Goal: Transaction & Acquisition: Purchase product/service

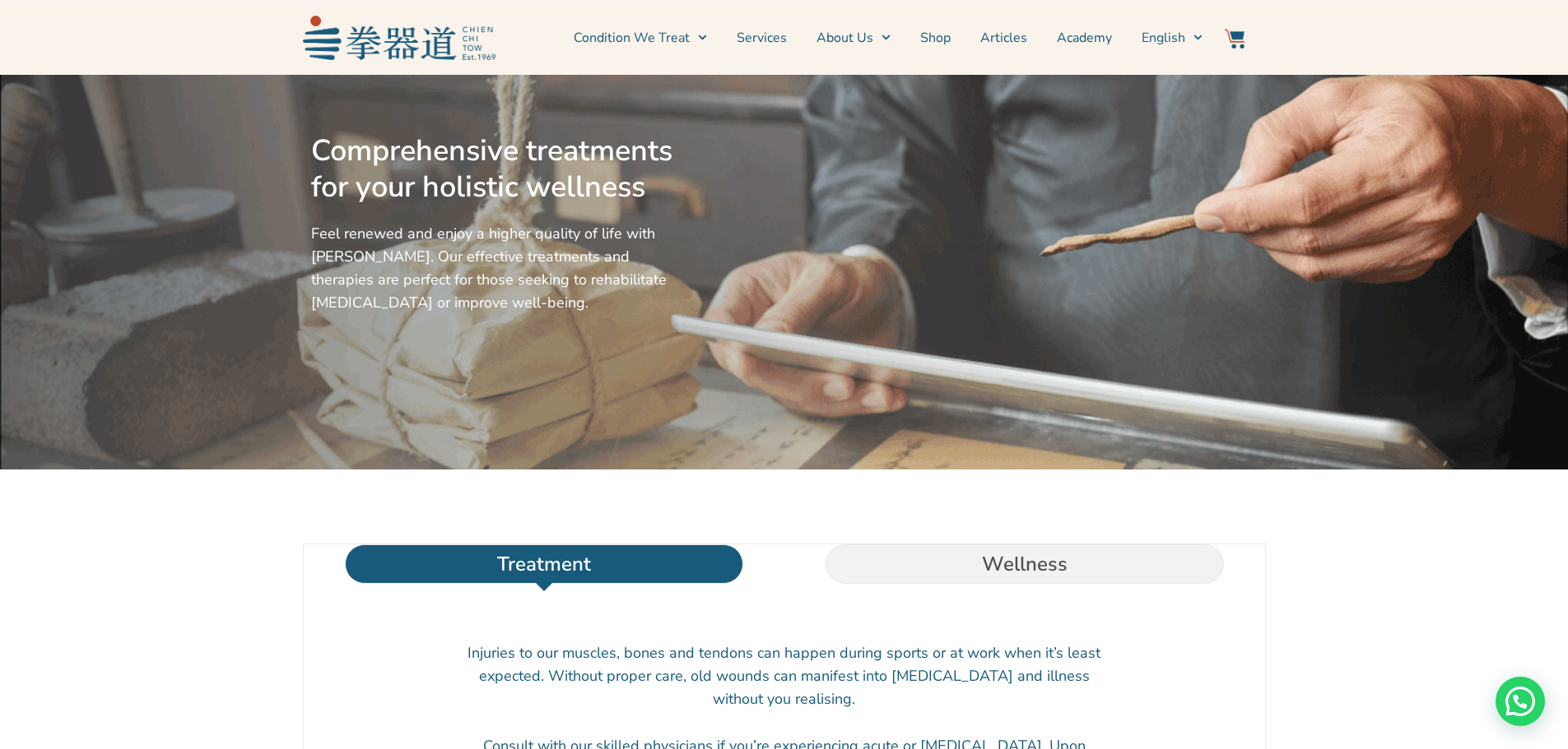
scroll to position [82, 0]
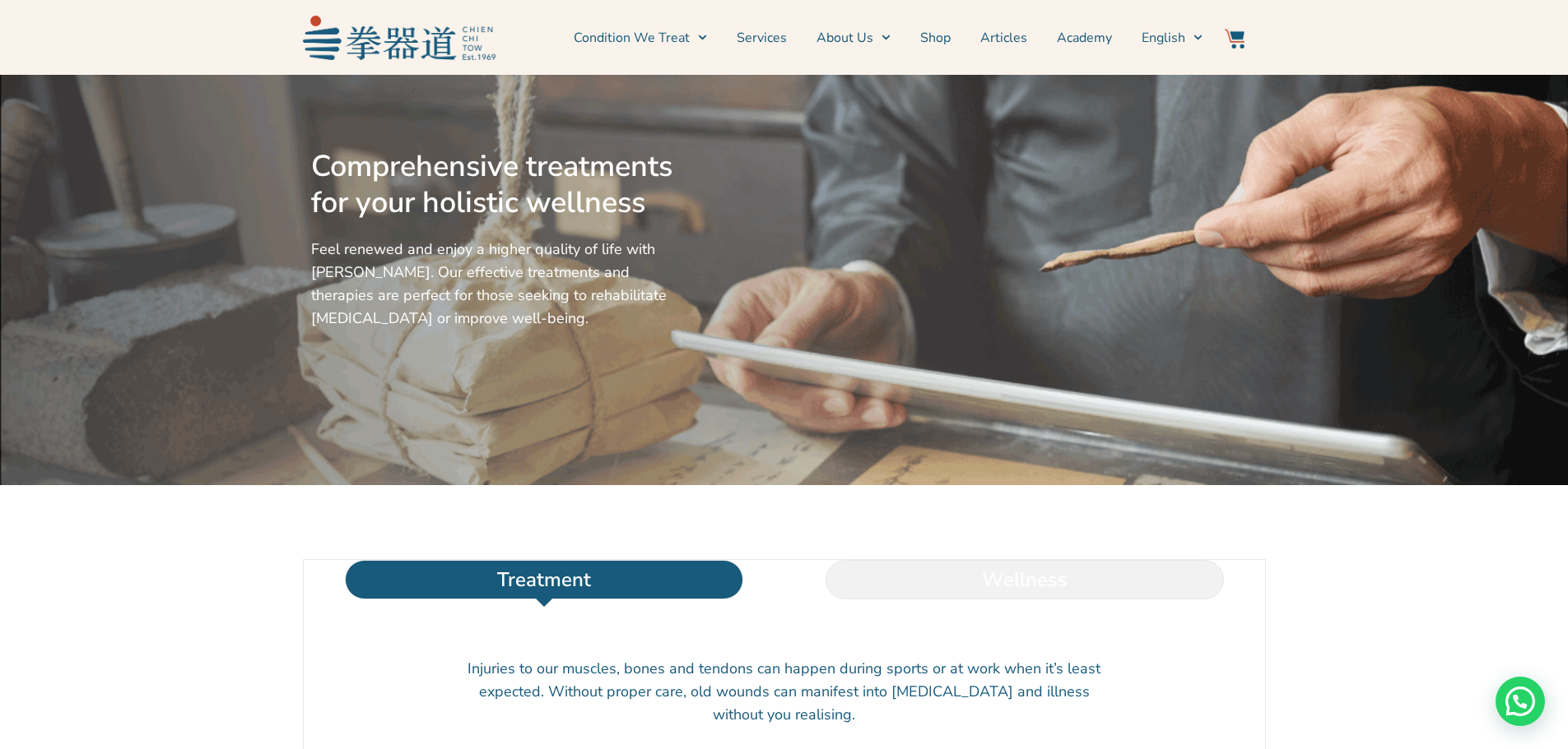
click at [971, 599] on li "Wellness" at bounding box center [1024, 580] width 481 height 40
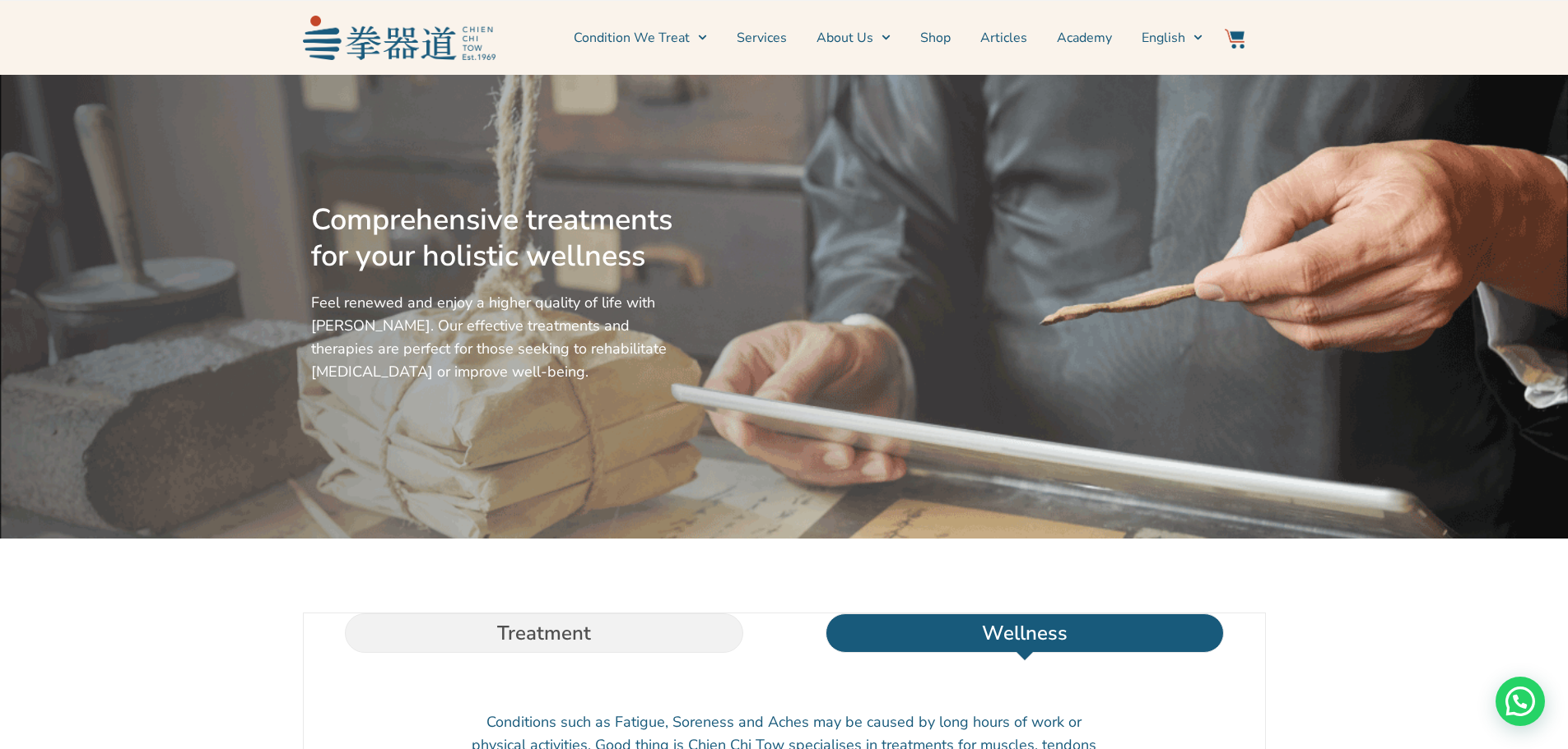
scroll to position [0, 0]
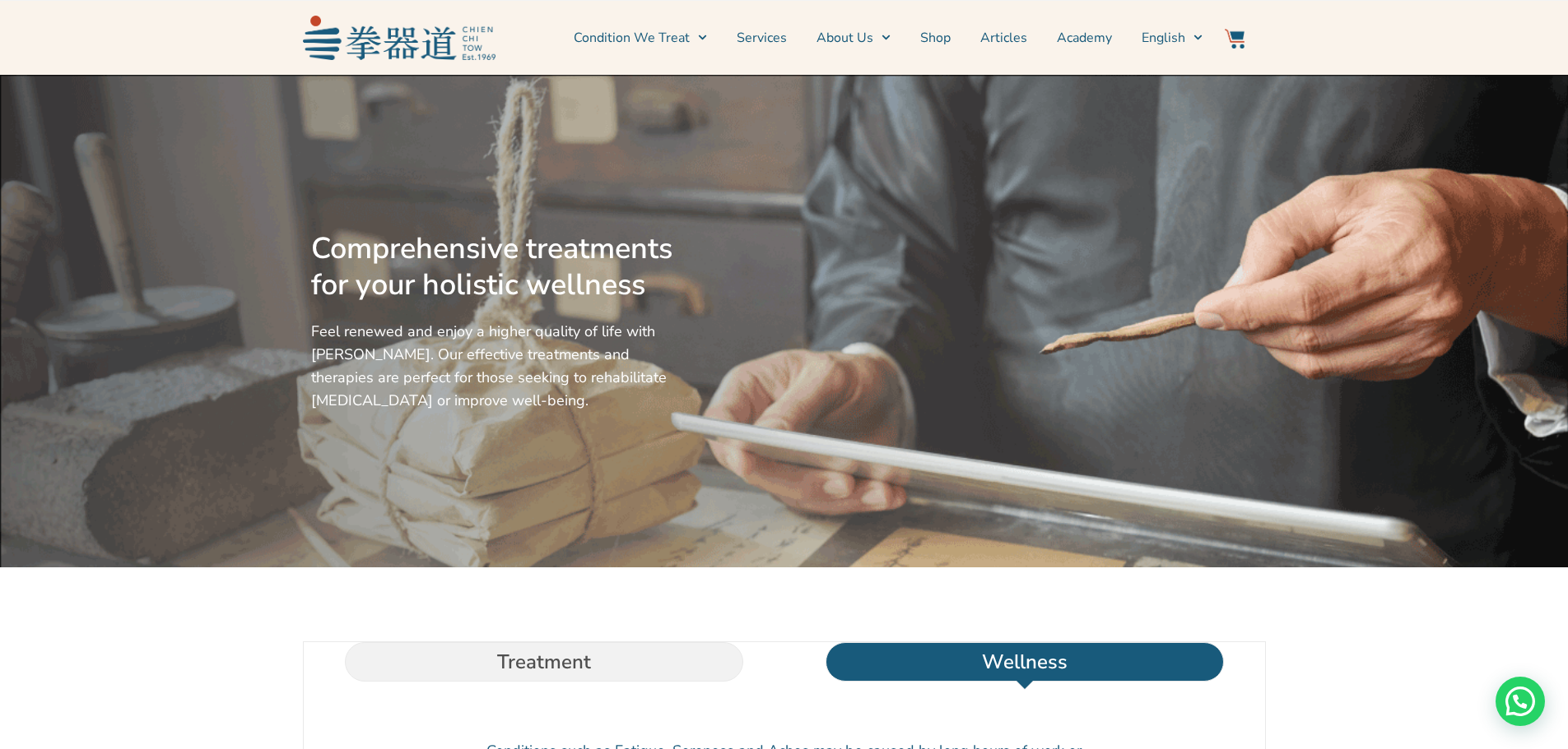
click at [758, 32] on link "Services" at bounding box center [762, 38] width 51 height 41
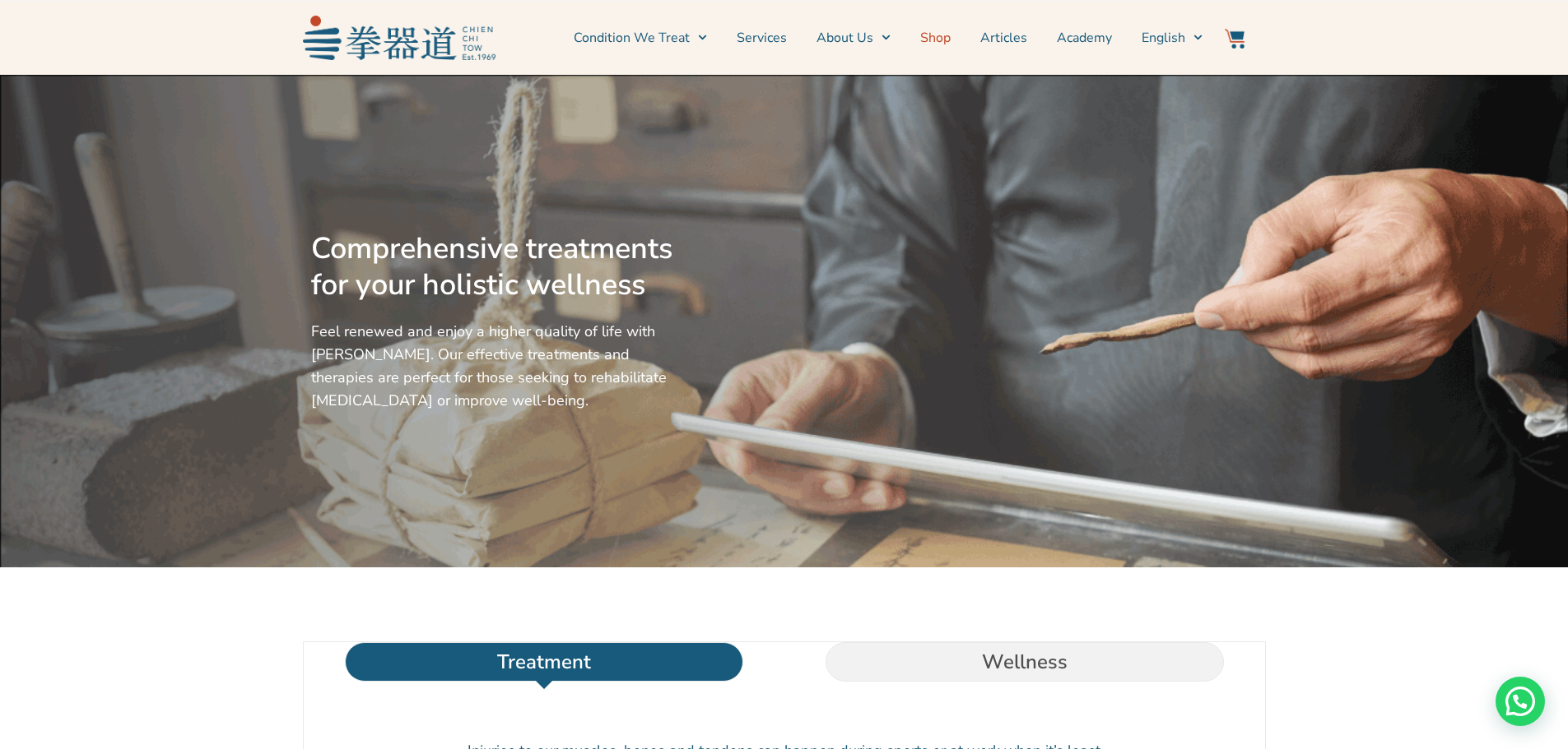
click at [940, 39] on link "Shop" at bounding box center [936, 38] width 30 height 41
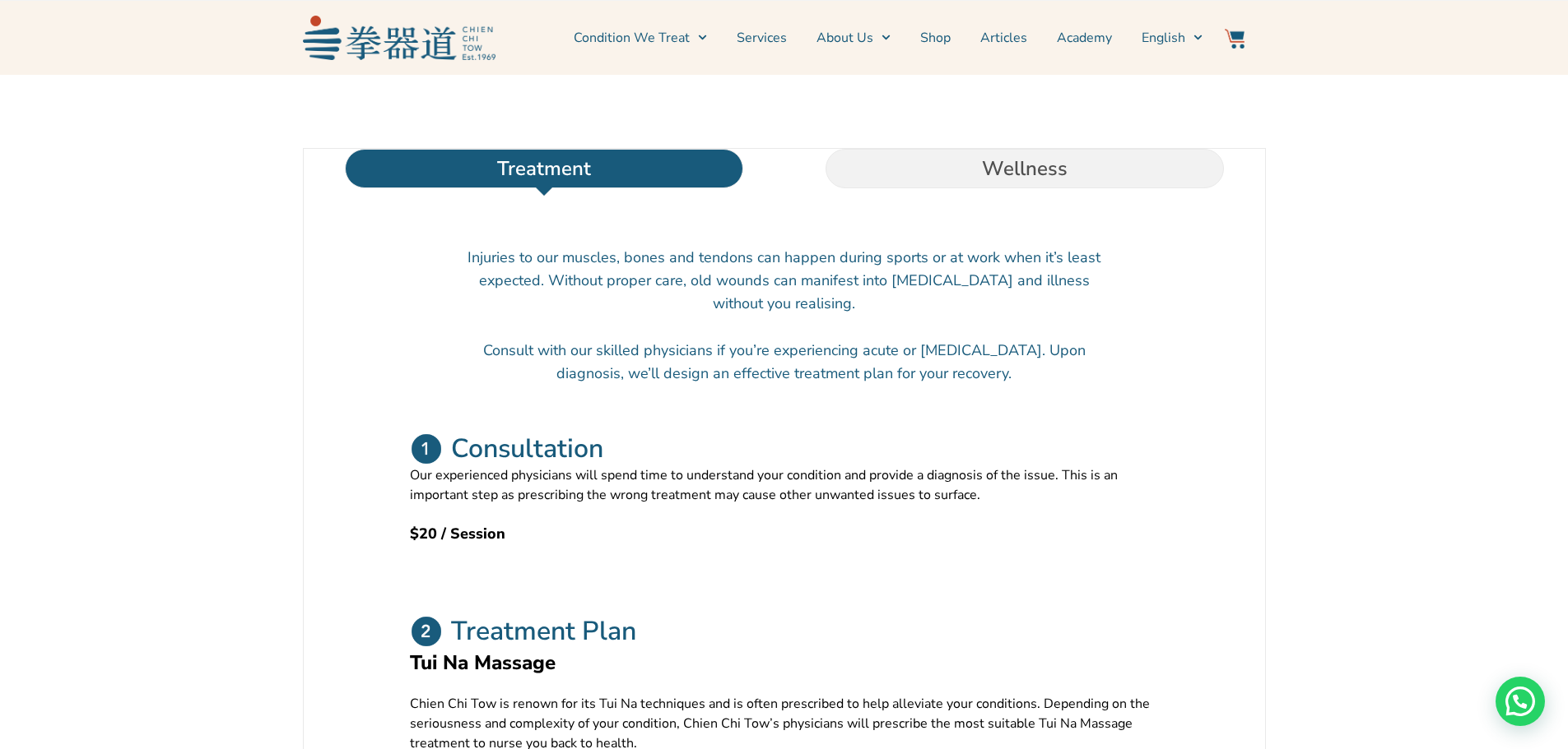
scroll to position [987, 0]
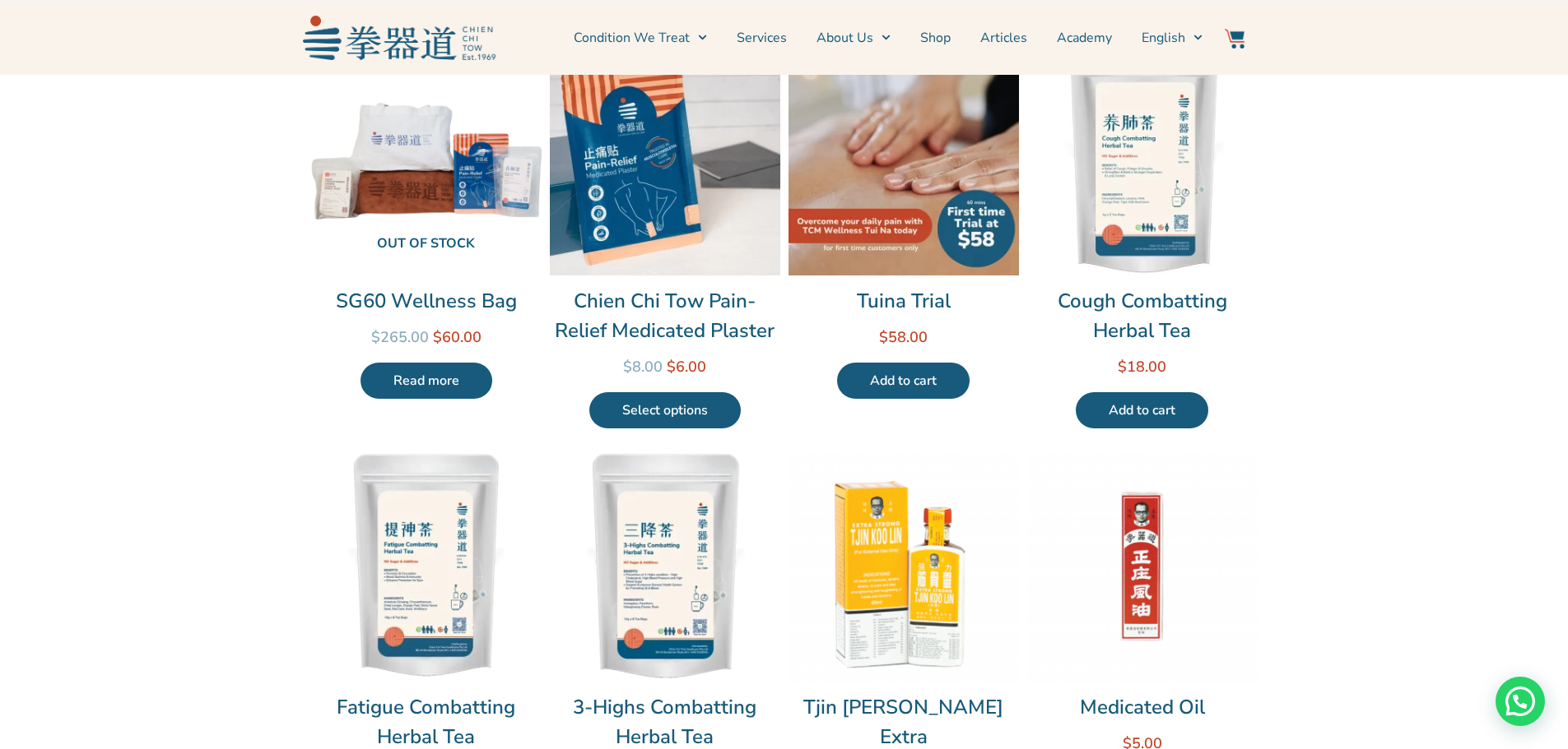
scroll to position [82, 0]
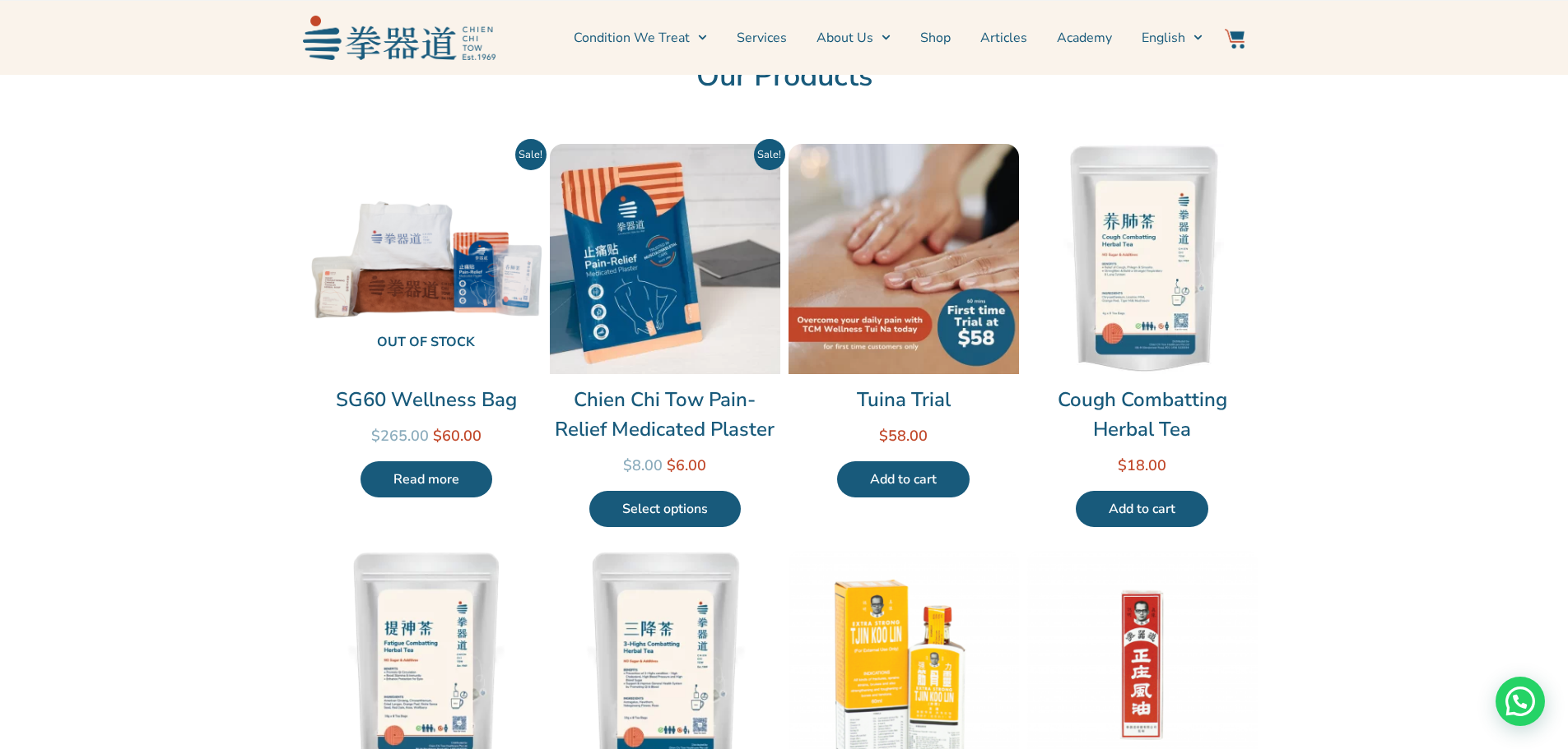
click at [1133, 220] on img at bounding box center [1143, 259] width 231 height 231
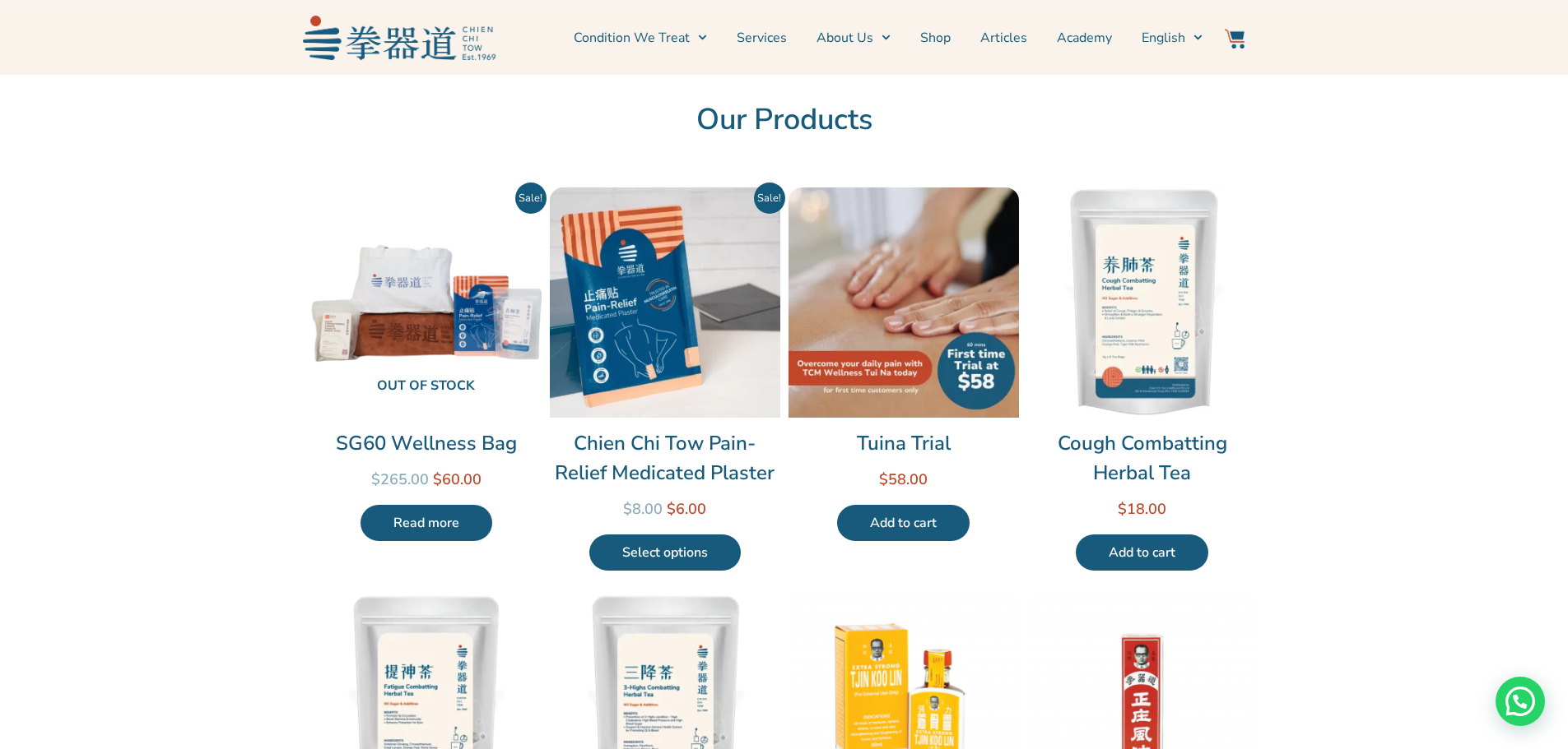
scroll to position [0, 0]
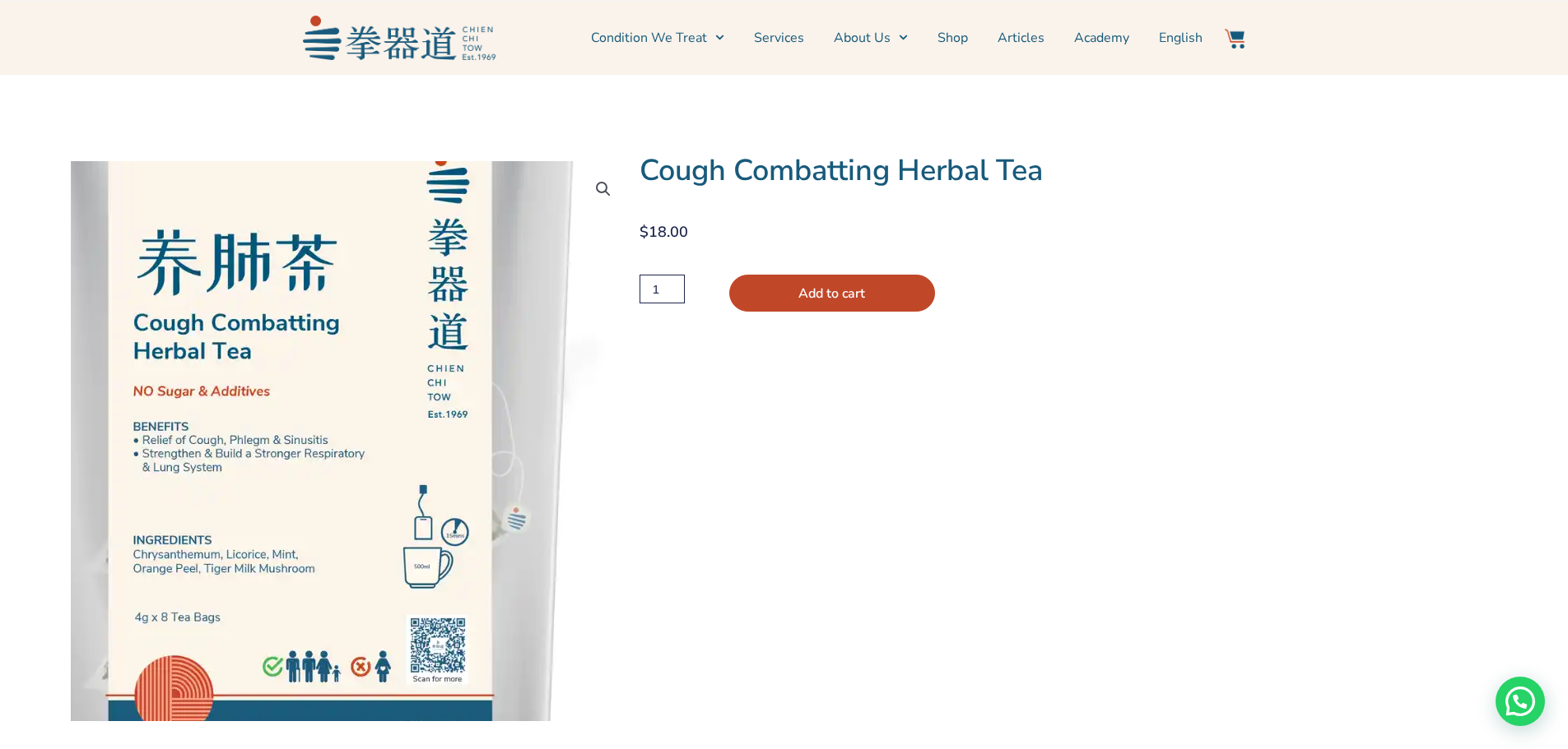
click at [457, 498] on img at bounding box center [288, 407] width 888 height 888
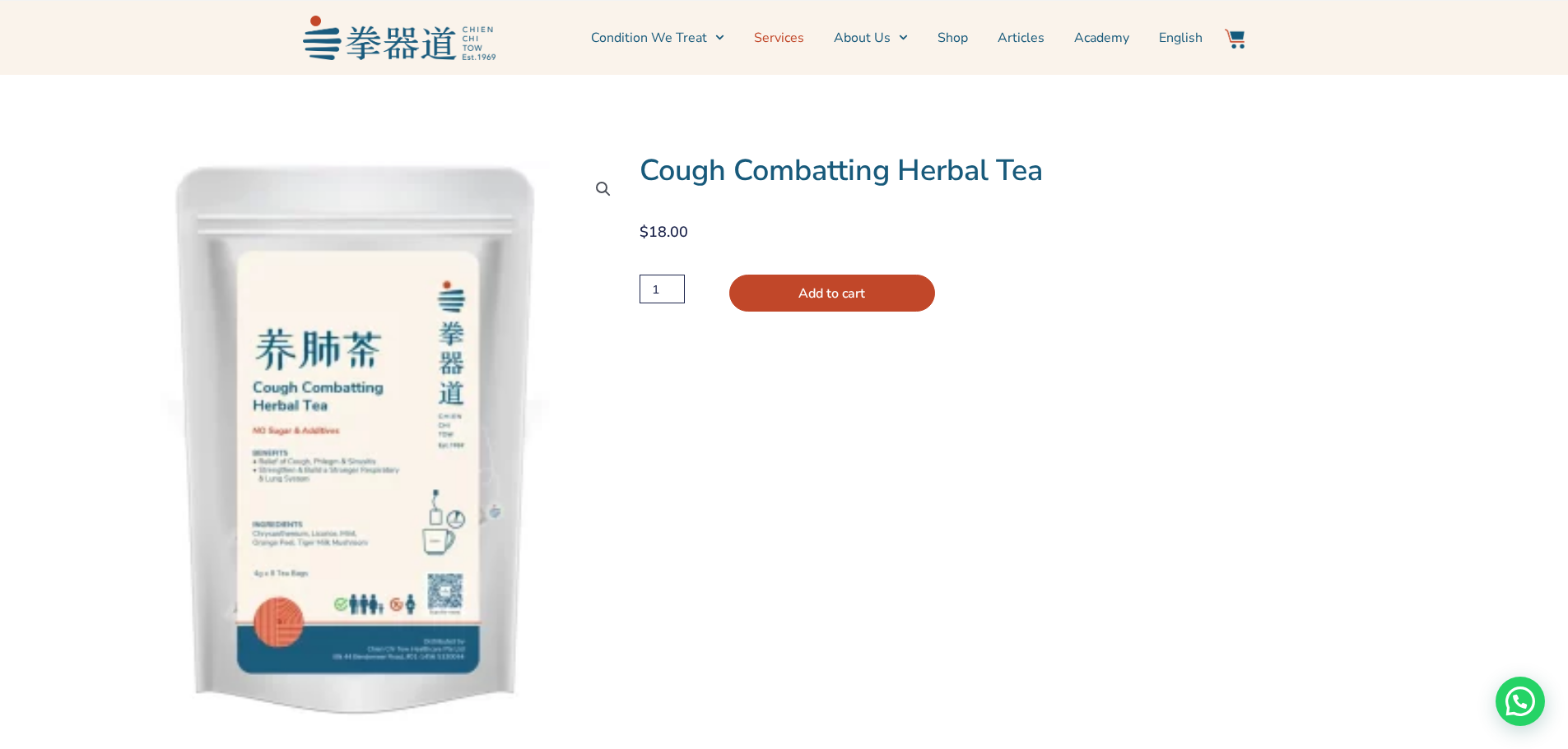
click at [795, 35] on link "Services" at bounding box center [779, 38] width 51 height 41
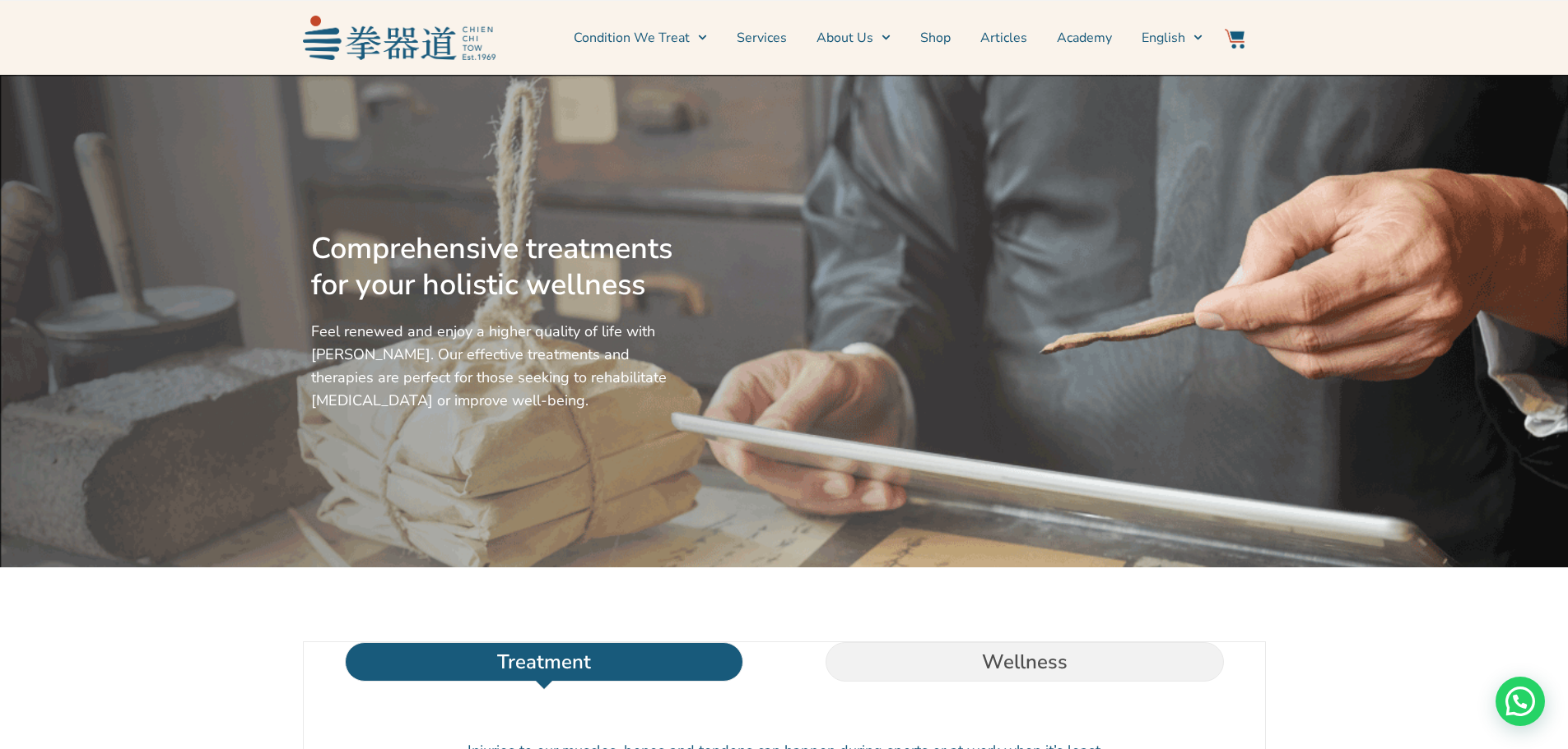
click at [360, 35] on img at bounding box center [399, 38] width 193 height 44
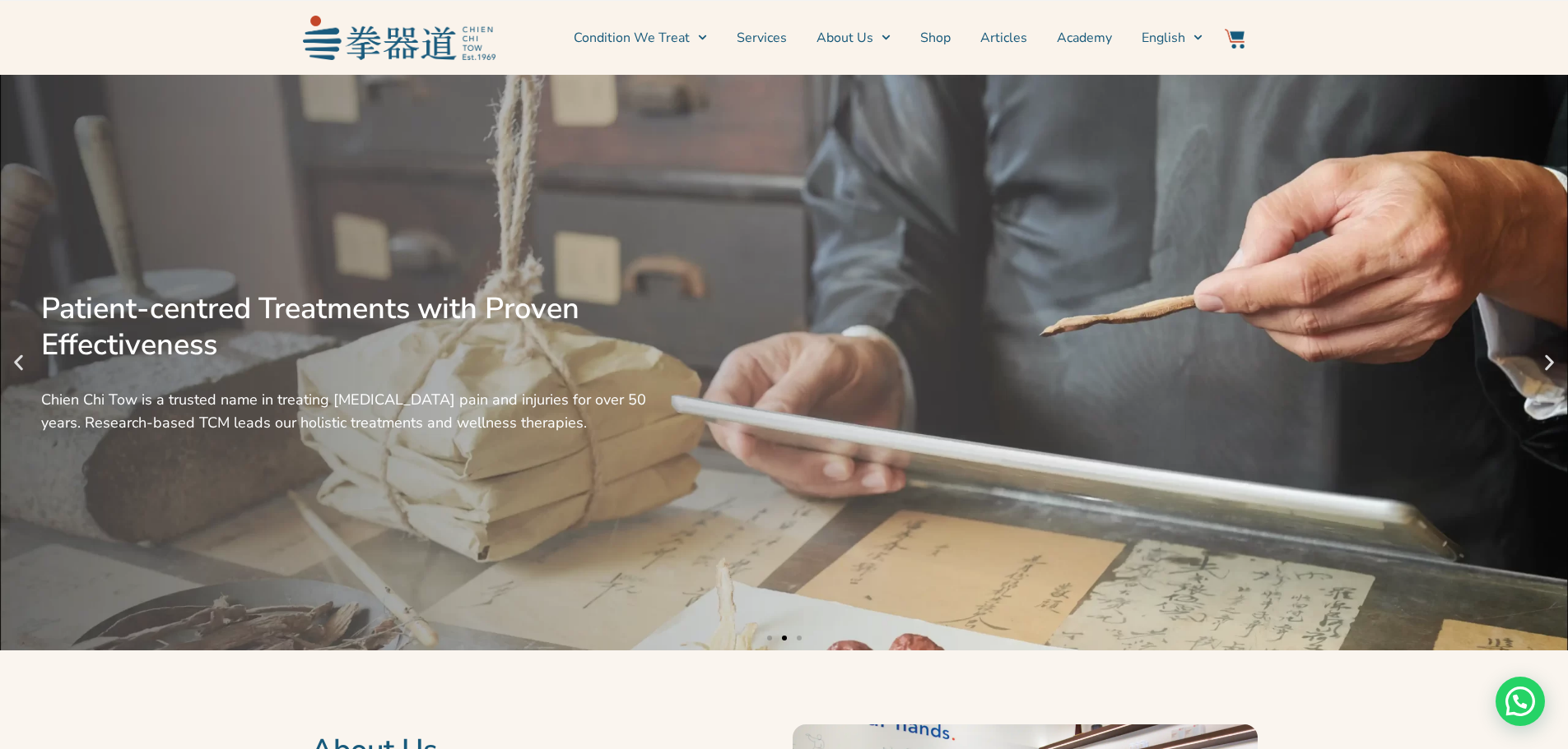
click at [25, 375] on div "Patient-centred Treatments with Proven Effectiveness Chien Chi Tow is a trusted…" at bounding box center [784, 363] width 1568 height 576
click at [17, 370] on icon "Previous slide" at bounding box center [19, 363] width 20 height 20
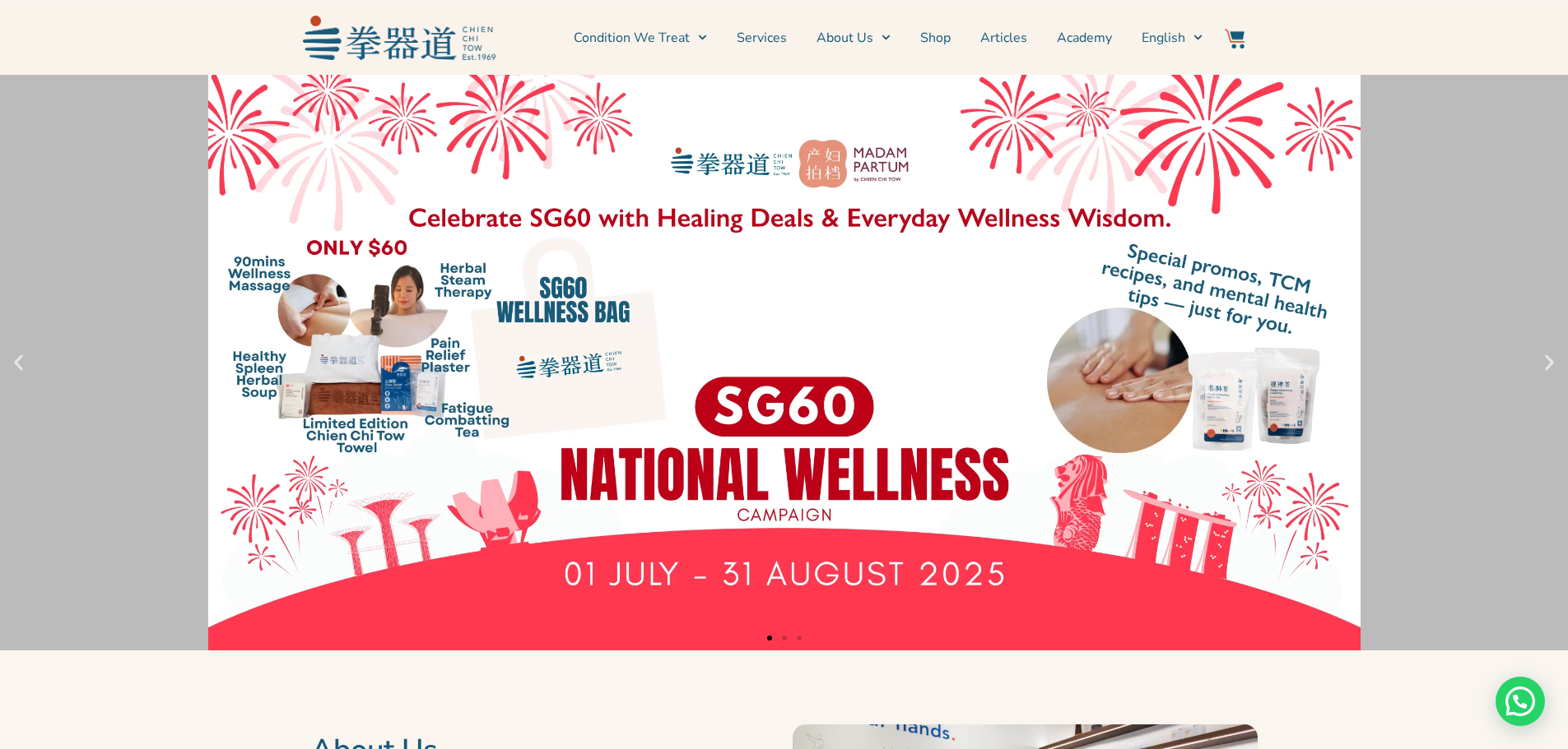
click at [771, 307] on link "1 / 3" at bounding box center [784, 363] width 1568 height 576
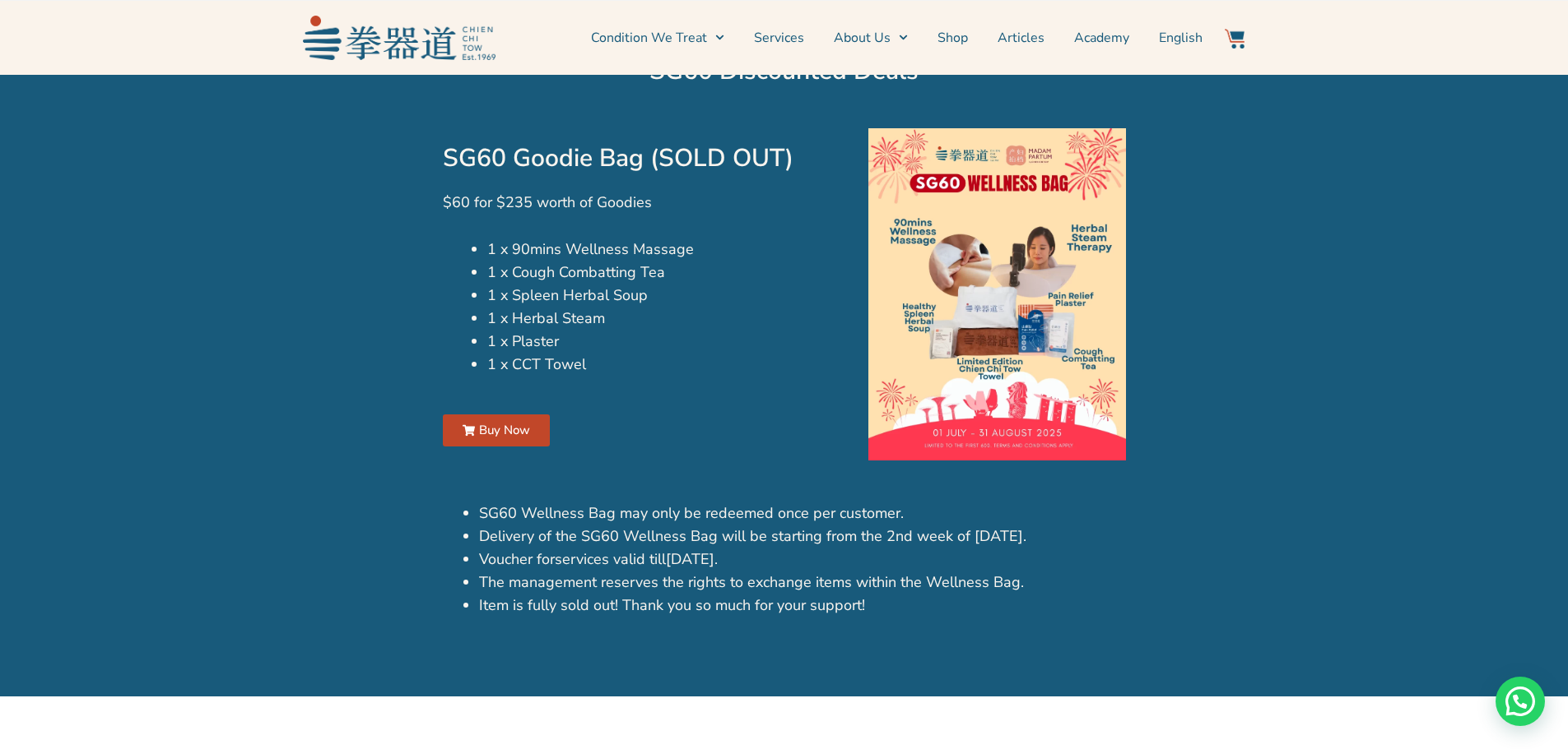
scroll to position [1151, 0]
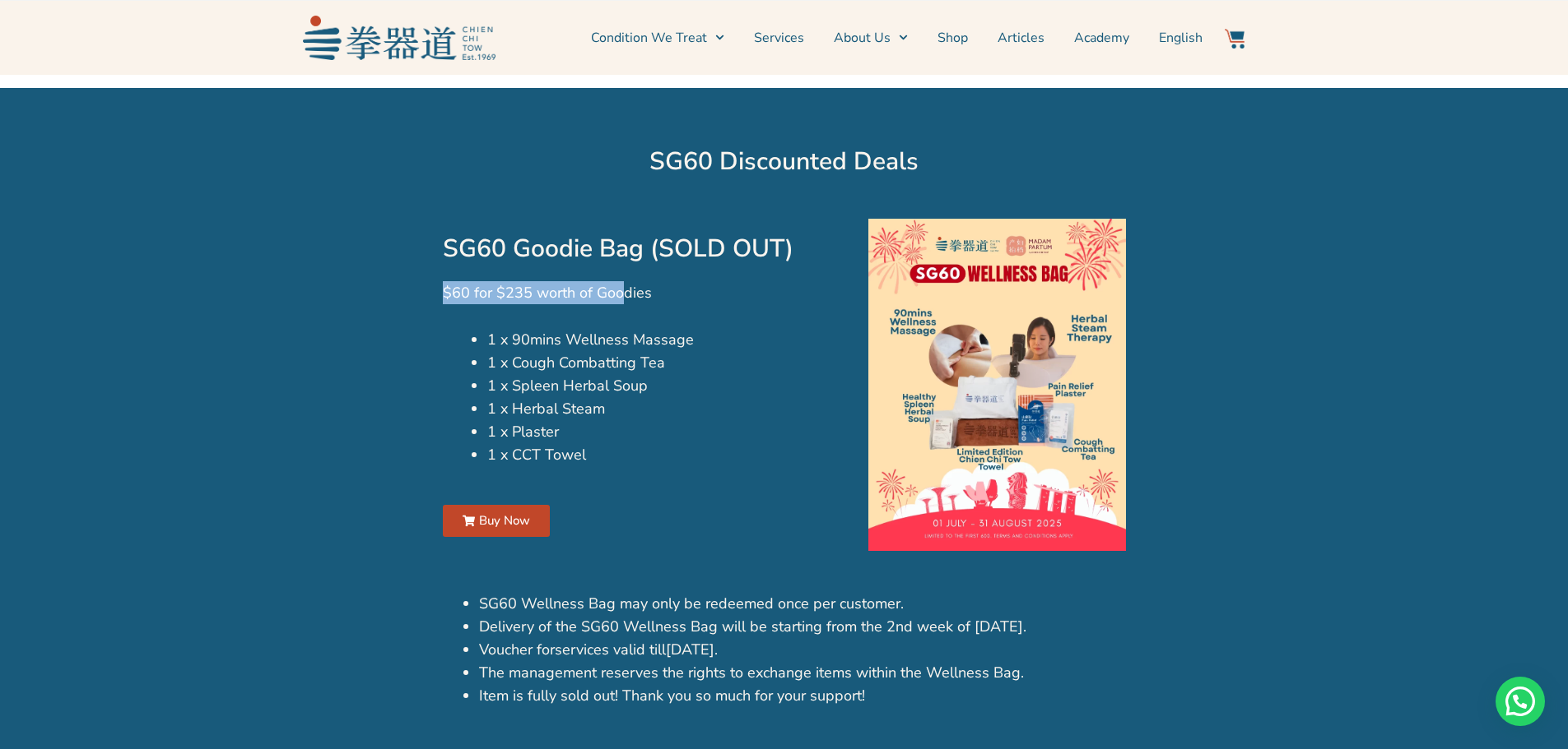
drag, startPoint x: 440, startPoint y: 292, endPoint x: 617, endPoint y: 294, distance: 177.0
click at [617, 294] on div "SG60 Goodie Bag (SOLD OUT) $60 for $235 worth of Goodies 1 x 90mins Wellness Ma…" at bounding box center [639, 385] width 410 height 348
click at [716, 294] on p "$60 for $235 worth of Goodies" at bounding box center [639, 292] width 393 height 23
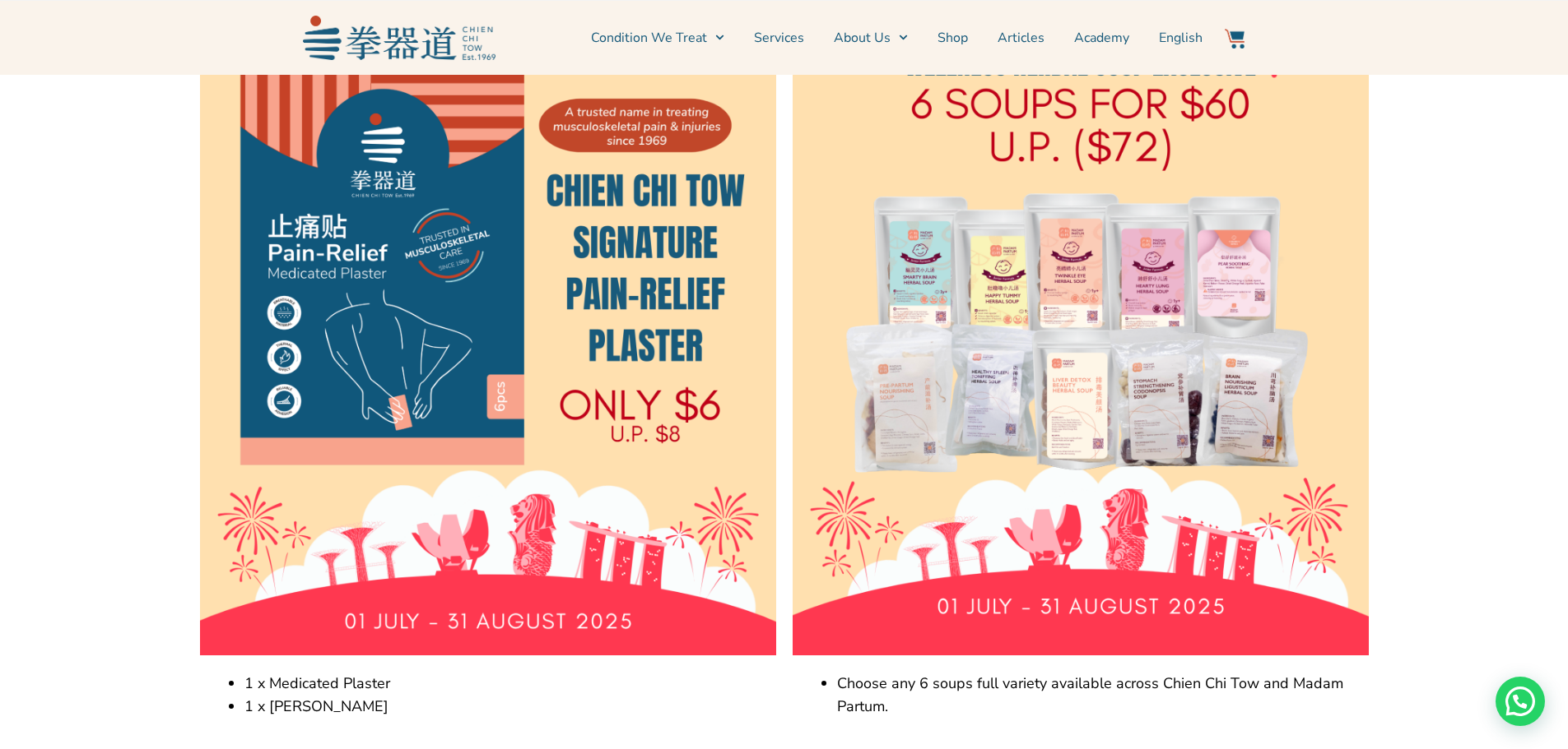
scroll to position [2221, 0]
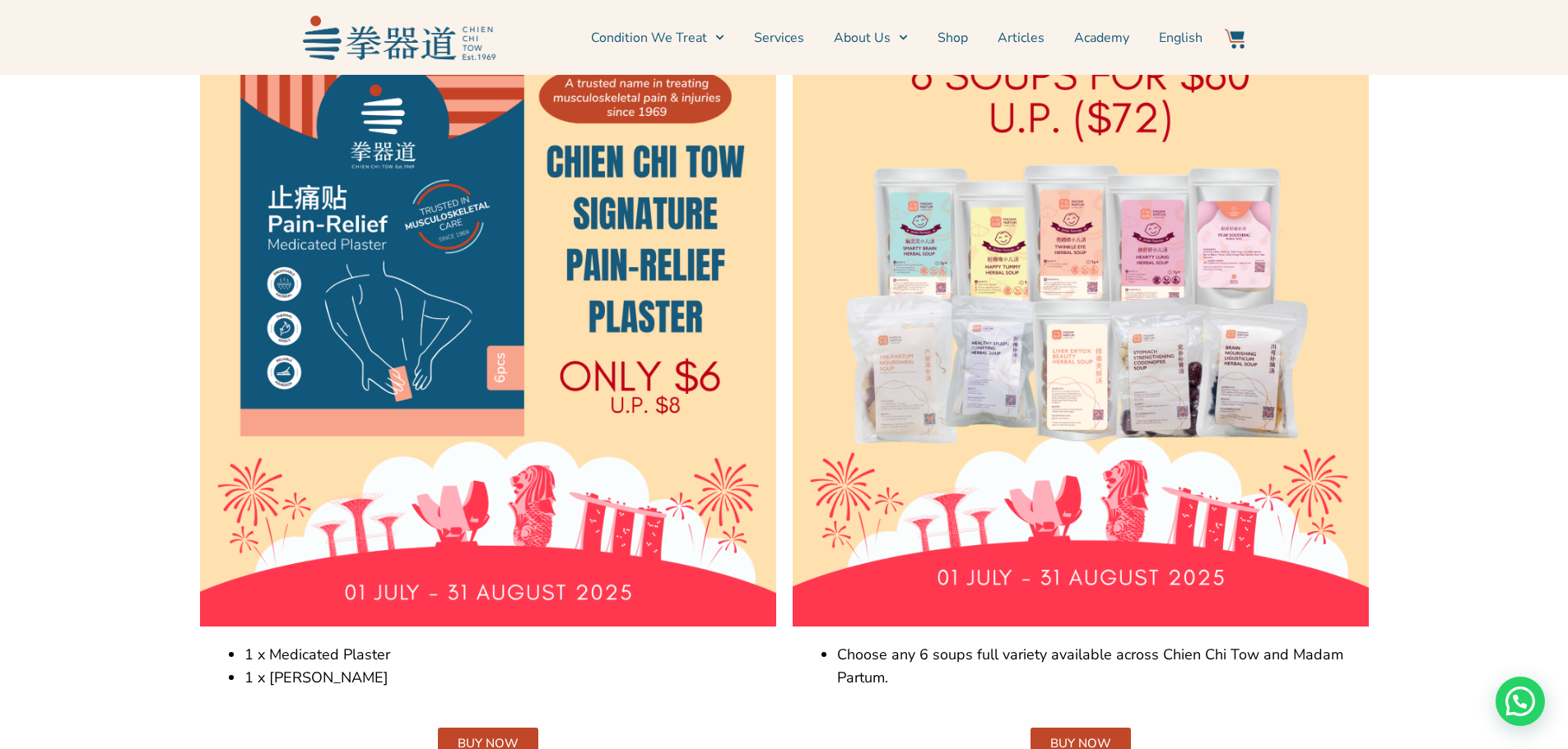
click at [1123, 359] on img at bounding box center [1080, 253] width 576 height 745
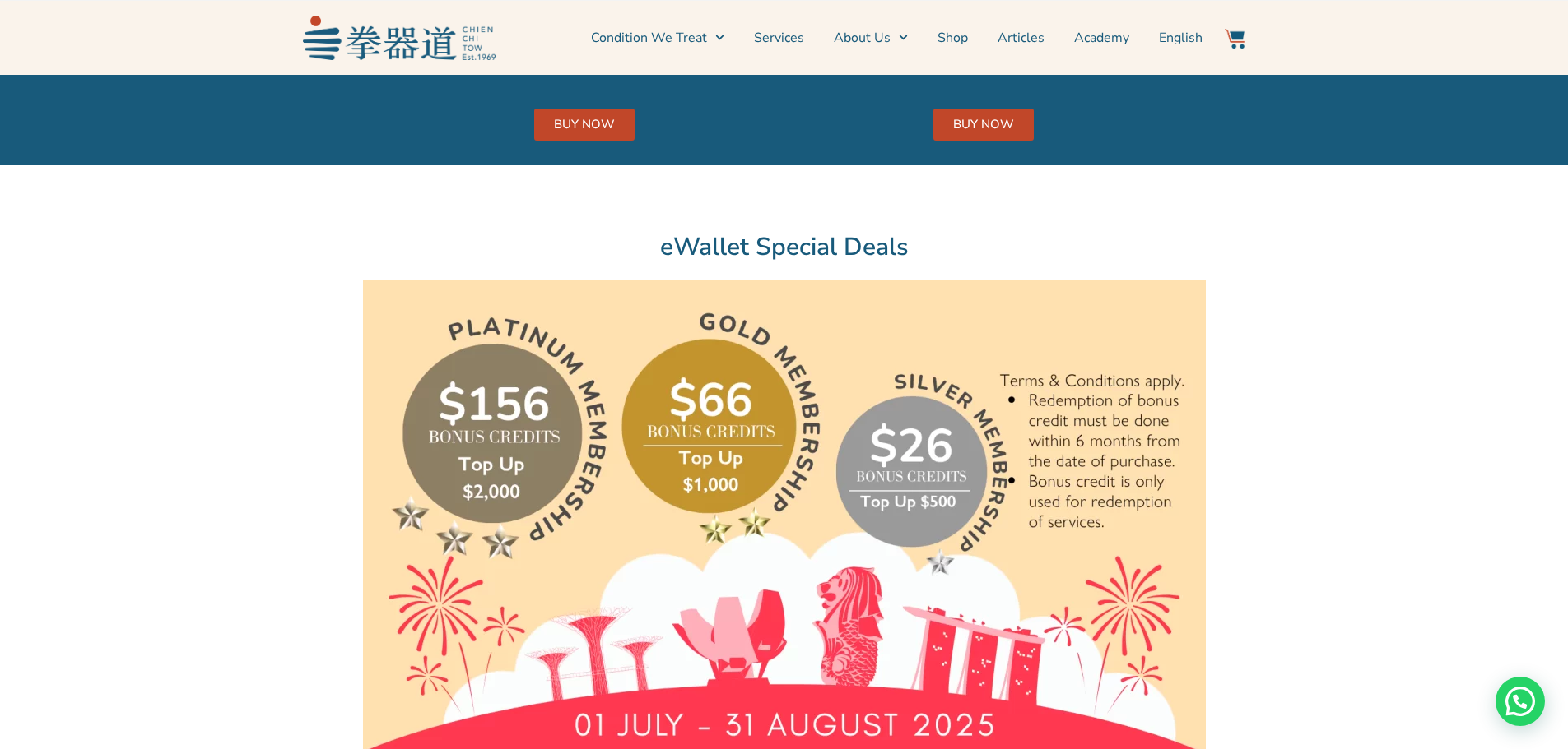
scroll to position [3522, 0]
